Goal: Task Accomplishment & Management: Use online tool/utility

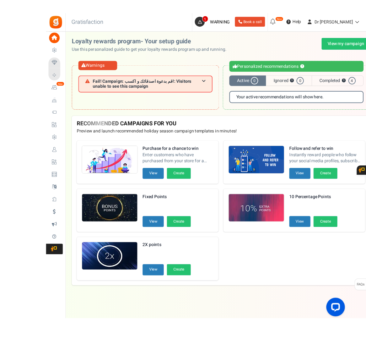
scroll to position [5, 0]
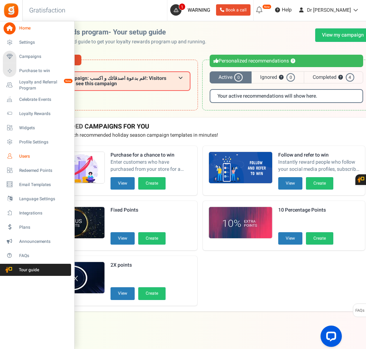
click at [8, 155] on icon at bounding box center [10, 156] width 12 height 12
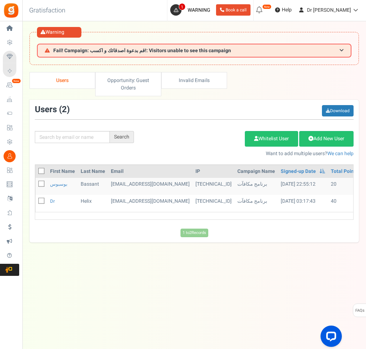
click at [145, 253] on div "Under maintenance we will be back soon We apologize for any inconvenience. The …" at bounding box center [194, 204] width 344 height 278
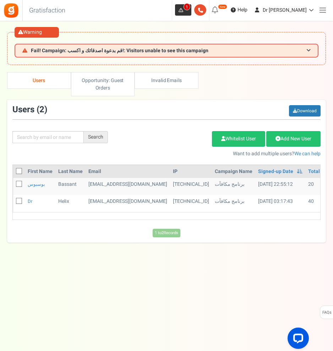
click at [187, 9] on span "1" at bounding box center [180, 9] width 11 height 11
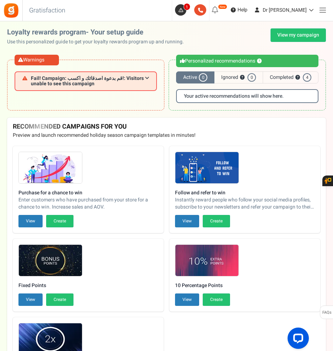
click at [328, 10] on link at bounding box center [323, 10] width 14 height 14
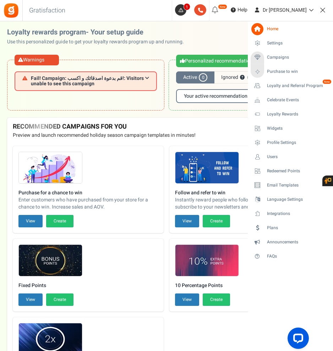
click at [227, 7] on em "New" at bounding box center [222, 6] width 9 height 5
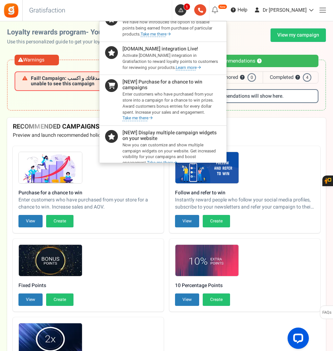
scroll to position [58, 0]
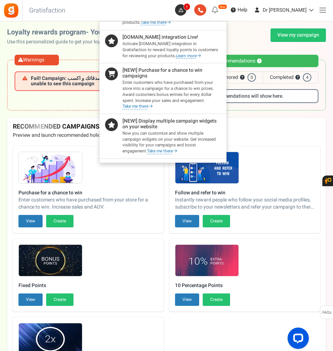
click at [314, 116] on div at bounding box center [166, 175] width 333 height 351
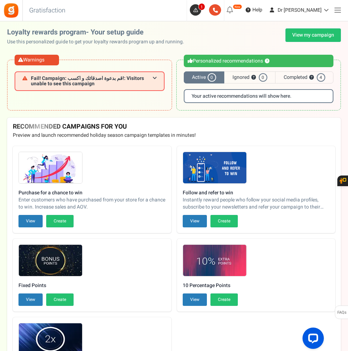
click at [16, 14] on img at bounding box center [11, 10] width 16 height 16
click at [336, 6] on link at bounding box center [337, 10] width 14 height 14
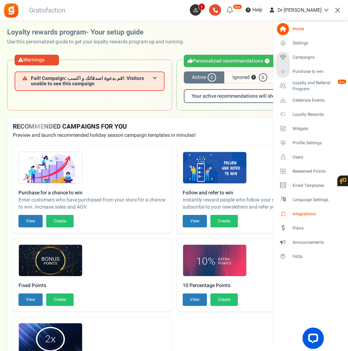
click at [302, 214] on span "Integrations" at bounding box center [317, 214] width 50 height 6
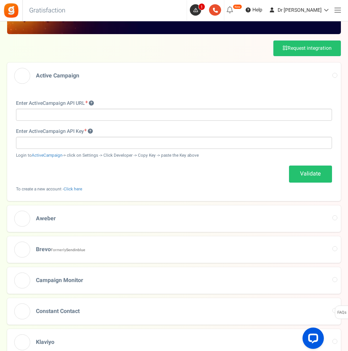
scroll to position [71, 0]
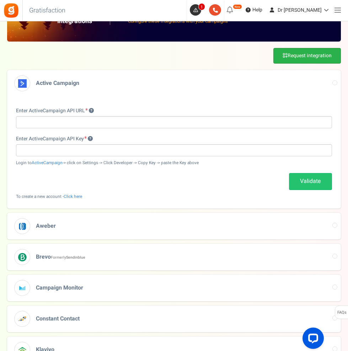
click at [328, 60] on link "Request integration" at bounding box center [307, 56] width 68 height 16
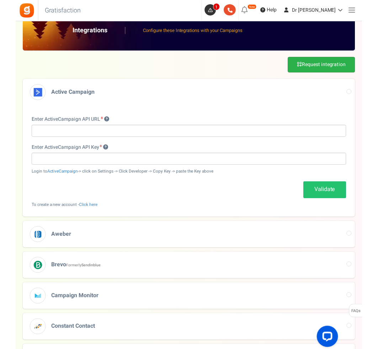
scroll to position [0, 0]
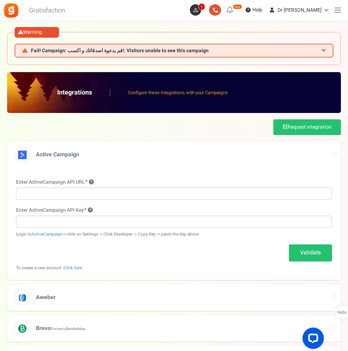
click at [336, 11] on link at bounding box center [337, 10] width 14 height 14
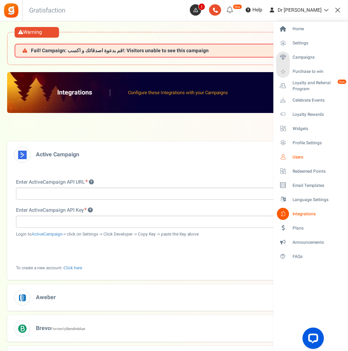
click at [282, 159] on icon at bounding box center [283, 157] width 12 height 12
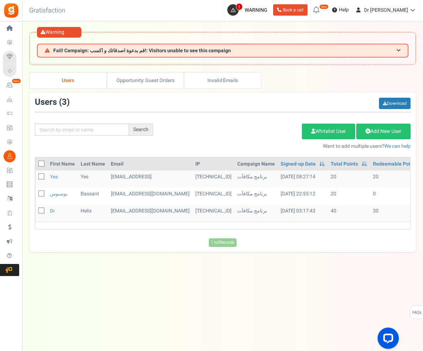
click at [92, 293] on div "Under maintenance we will be back soon We apologize for any inconvenience. The …" at bounding box center [222, 205] width 401 height 280
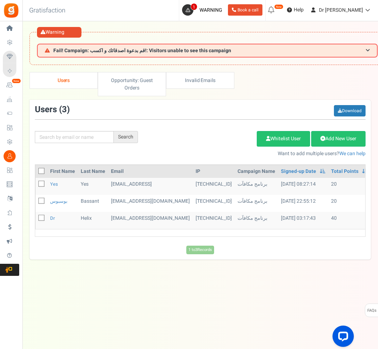
click at [94, 299] on div "Under maintenance we will be back soon We apologize for any inconvenience. The …" at bounding box center [199, 204] width 355 height 278
click at [347, 331] on div "Open LiveChat chat widget" at bounding box center [342, 335] width 11 height 11
click at [344, 335] on icon "Open LiveChat chat widget" at bounding box center [343, 336] width 7 height 5
